Goal: Navigation & Orientation: Find specific page/section

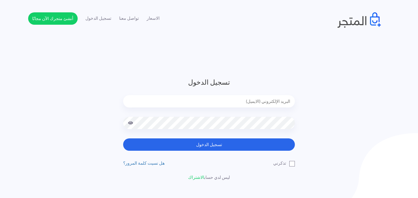
type input "[EMAIL_ADDRESS][DOMAIN_NAME]"
click at [123, 138] on button "تسجيل الدخول" at bounding box center [209, 144] width 172 height 12
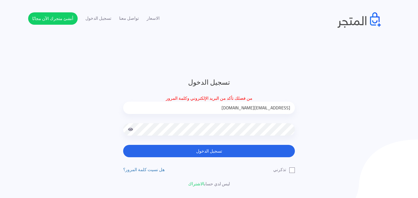
click at [123, 145] on button "تسجيل الدخول" at bounding box center [209, 151] width 172 height 12
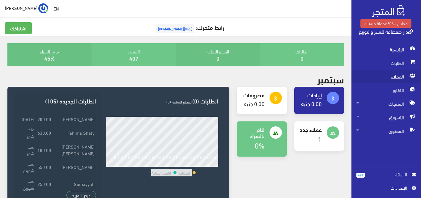
click at [398, 78] on span "العملاء" at bounding box center [386, 77] width 60 height 14
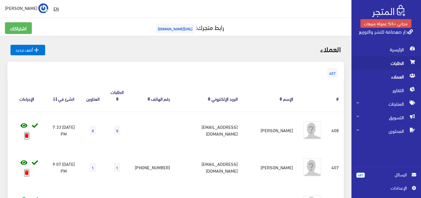
click at [390, 62] on span "الطلبات" at bounding box center [386, 63] width 60 height 14
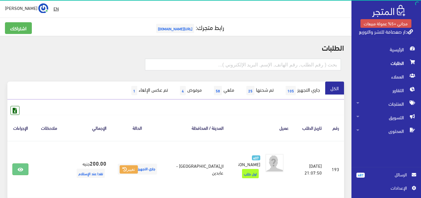
click at [391, 178] on link "487 الرسائل" at bounding box center [386, 177] width 60 height 13
